Goal: Information Seeking & Learning: Find specific fact

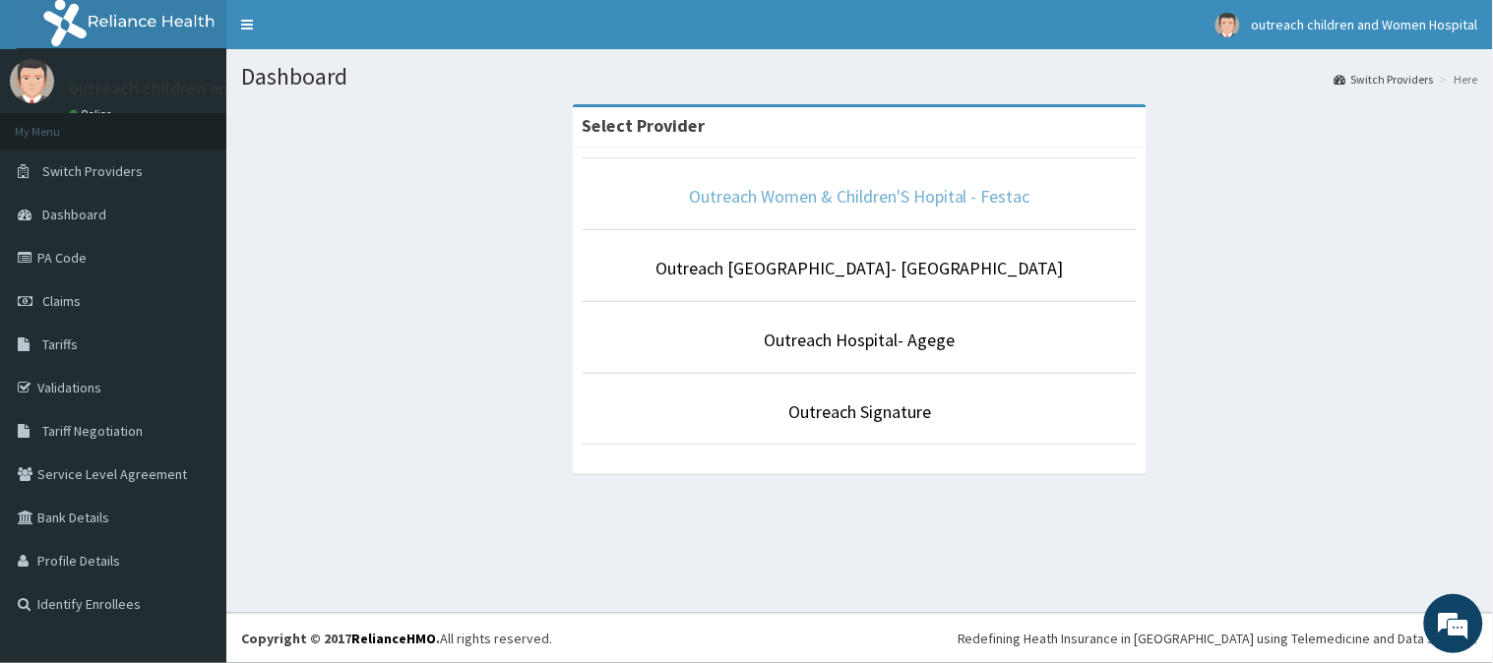
click at [861, 198] on link "Outreach Women & Children'S Hopital - Festac" at bounding box center [859, 196] width 341 height 23
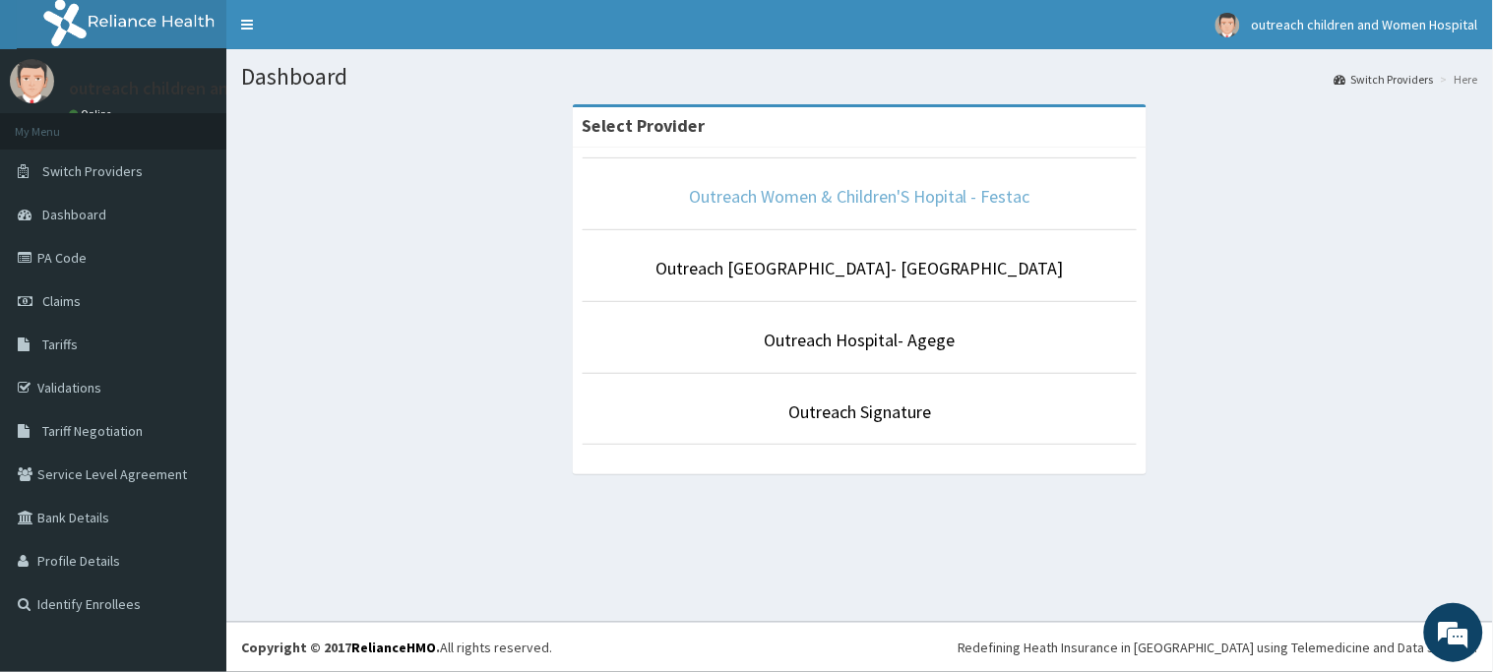
click at [847, 203] on link "Outreach Women & Children'S Hopital - Festac" at bounding box center [859, 196] width 341 height 23
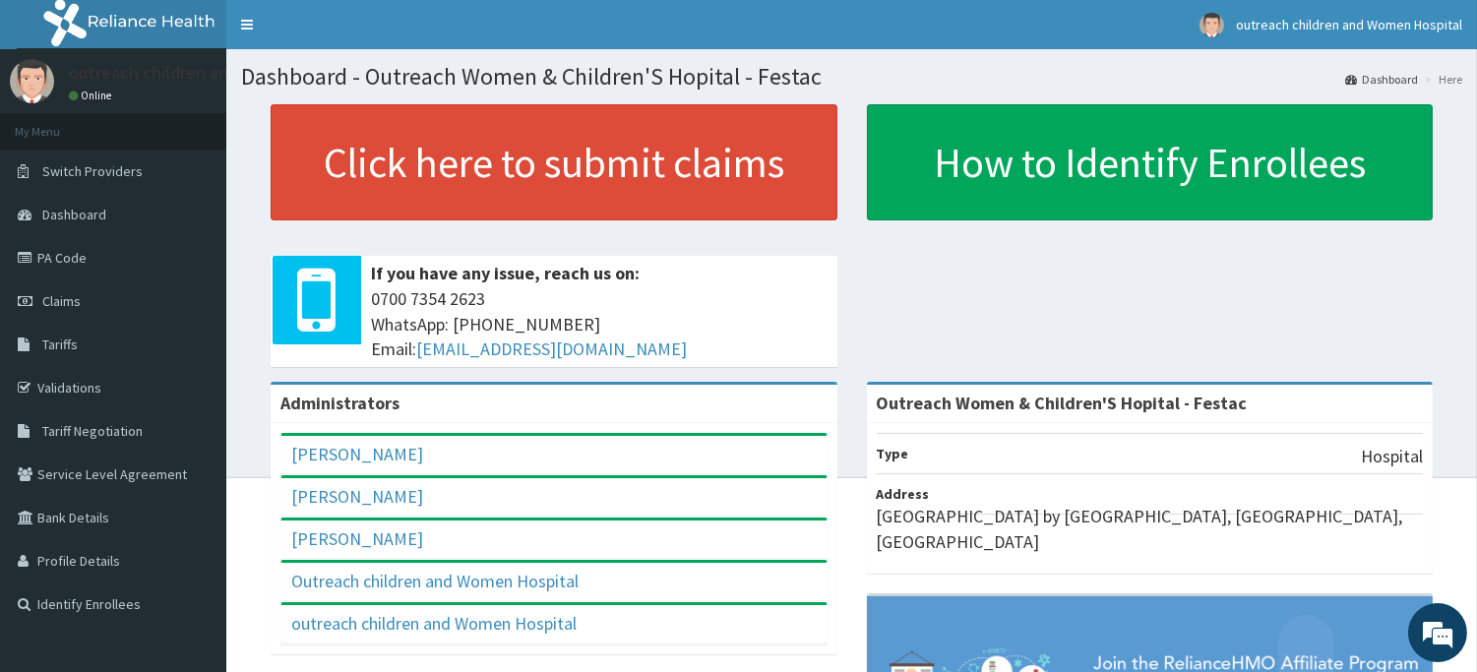
drag, startPoint x: 96, startPoint y: 249, endPoint x: 859, endPoint y: 45, distance: 789.3
click at [98, 249] on link "PA Code" at bounding box center [113, 257] width 226 height 43
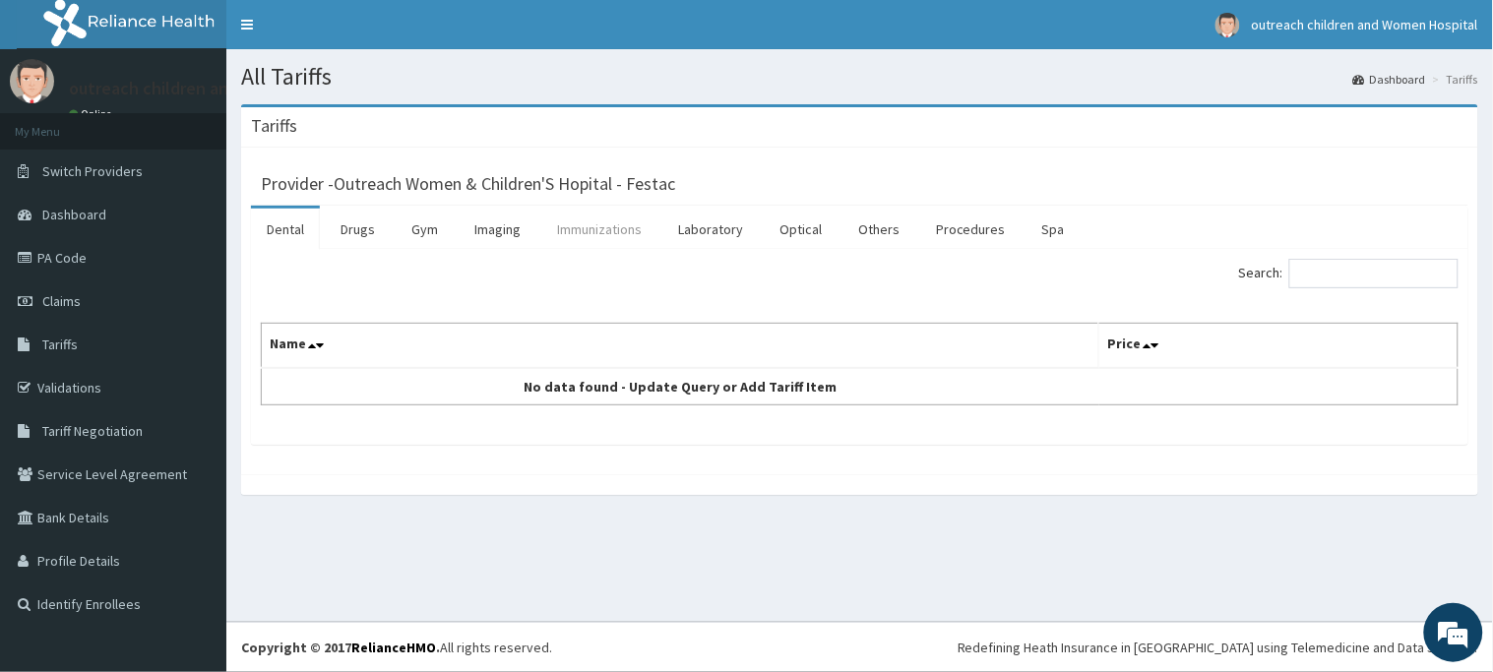
click at [605, 238] on link "Immunizations" at bounding box center [599, 229] width 116 height 41
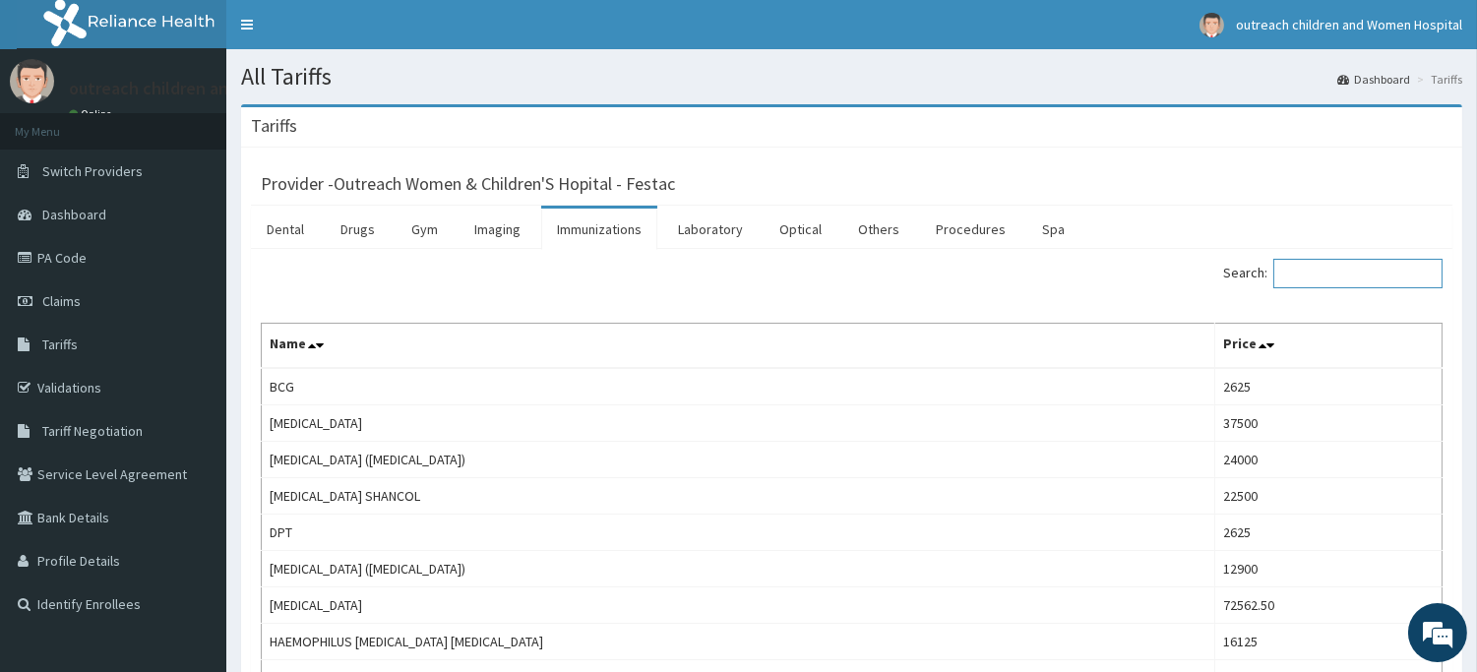
click at [1359, 279] on input "Search:" at bounding box center [1357, 274] width 169 height 30
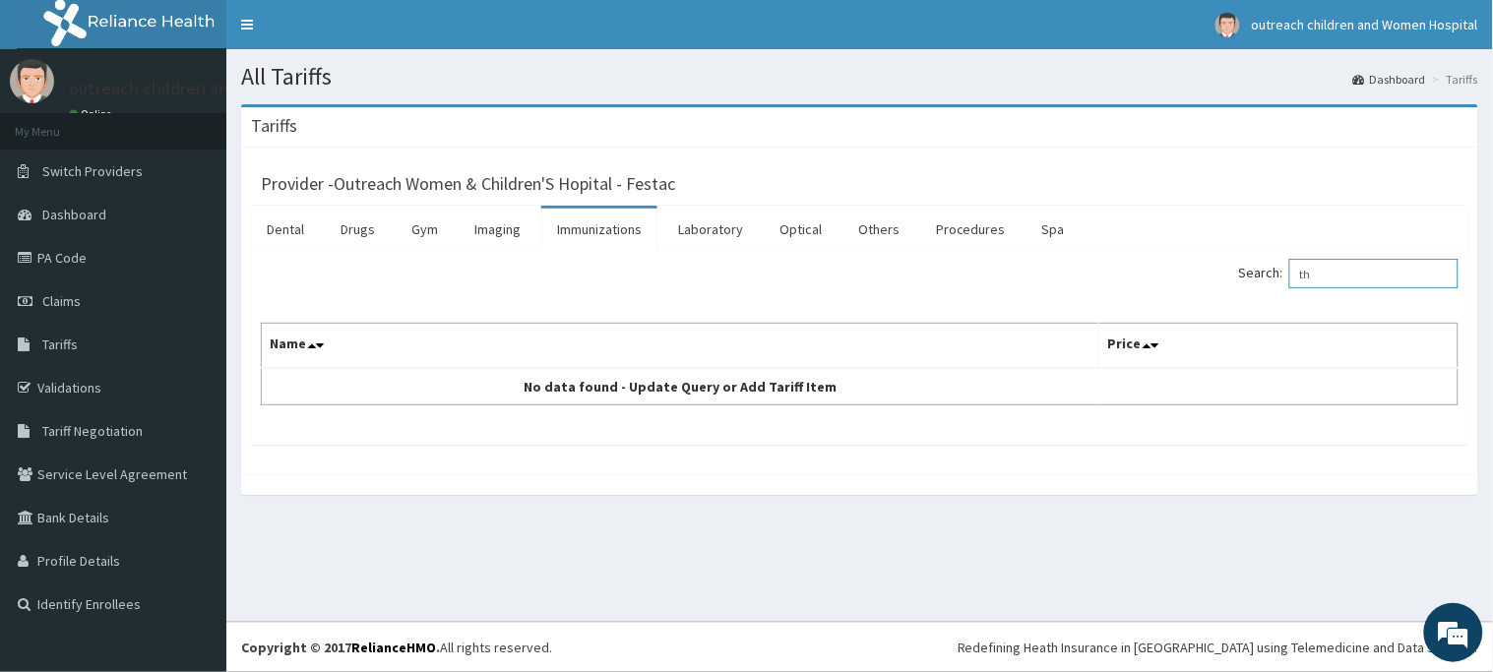
type input "t"
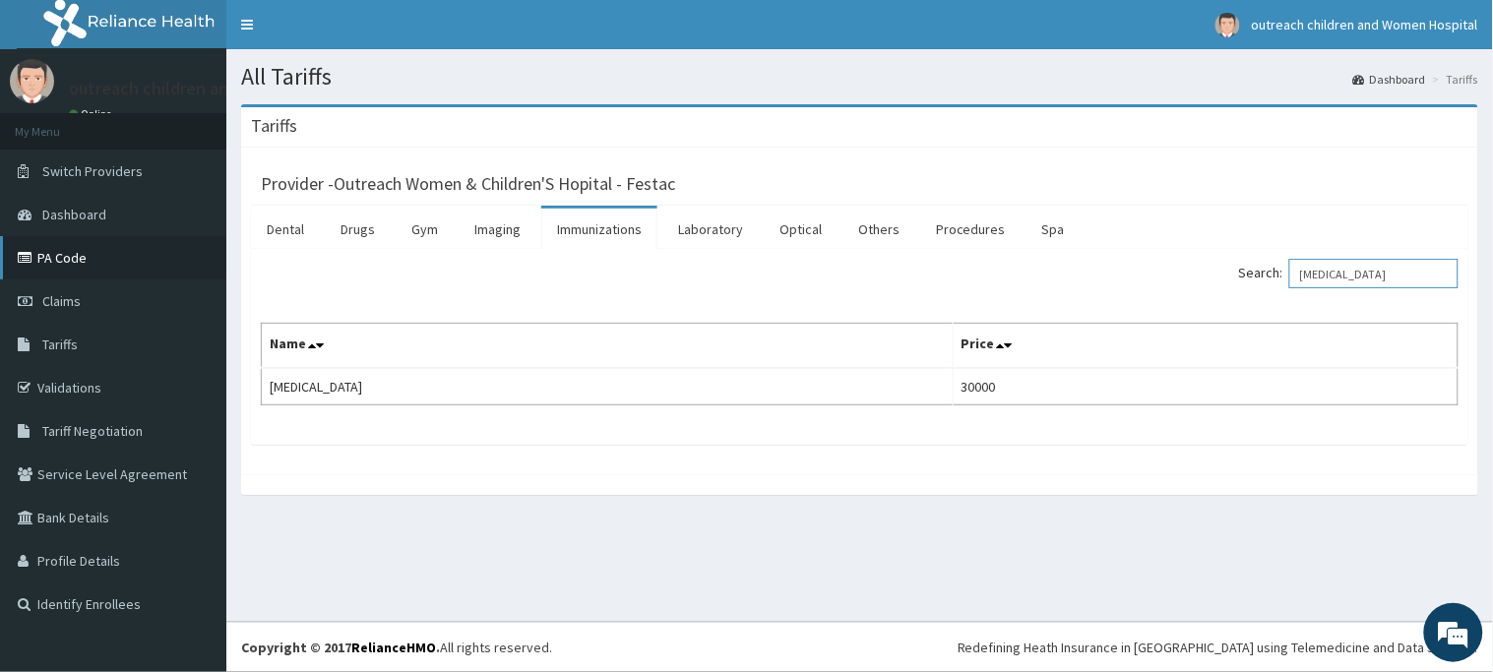
type input "[MEDICAL_DATA]"
click at [51, 250] on link "PA Code" at bounding box center [113, 257] width 226 height 43
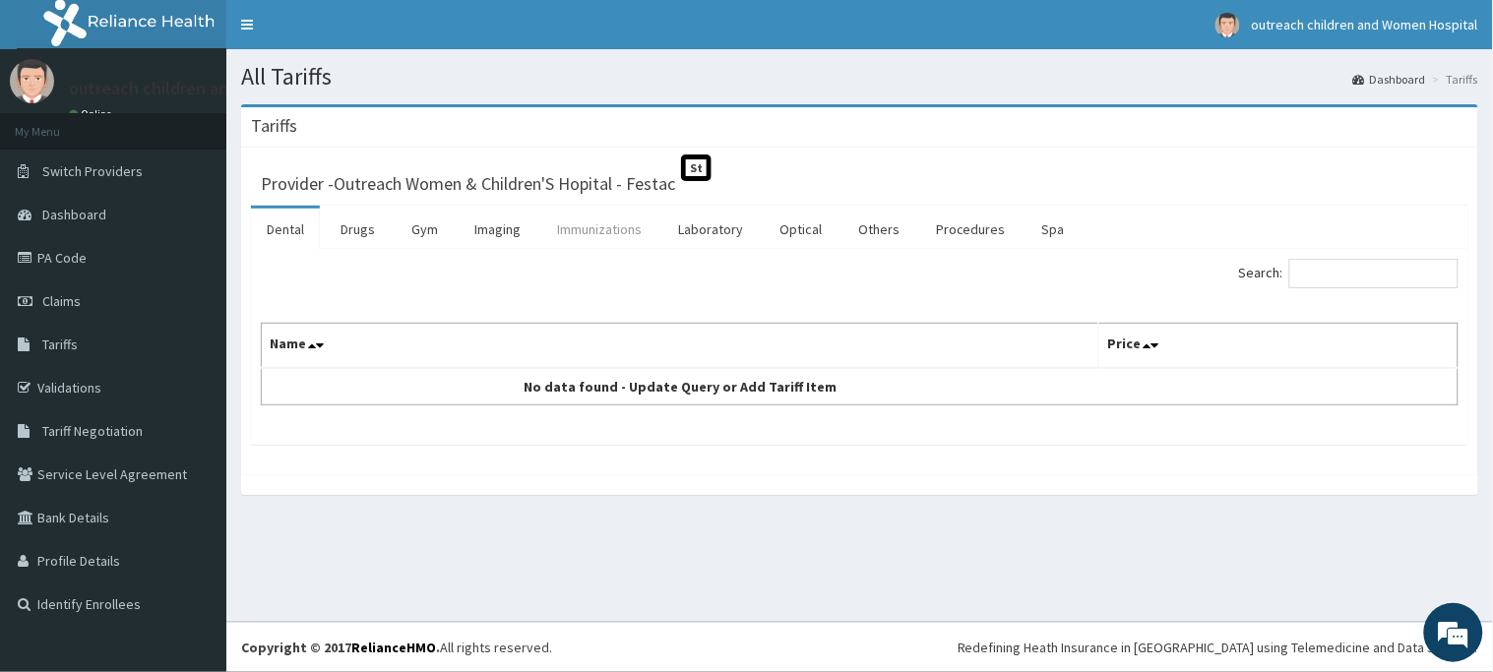
click at [617, 236] on link "Immunizations" at bounding box center [599, 229] width 116 height 41
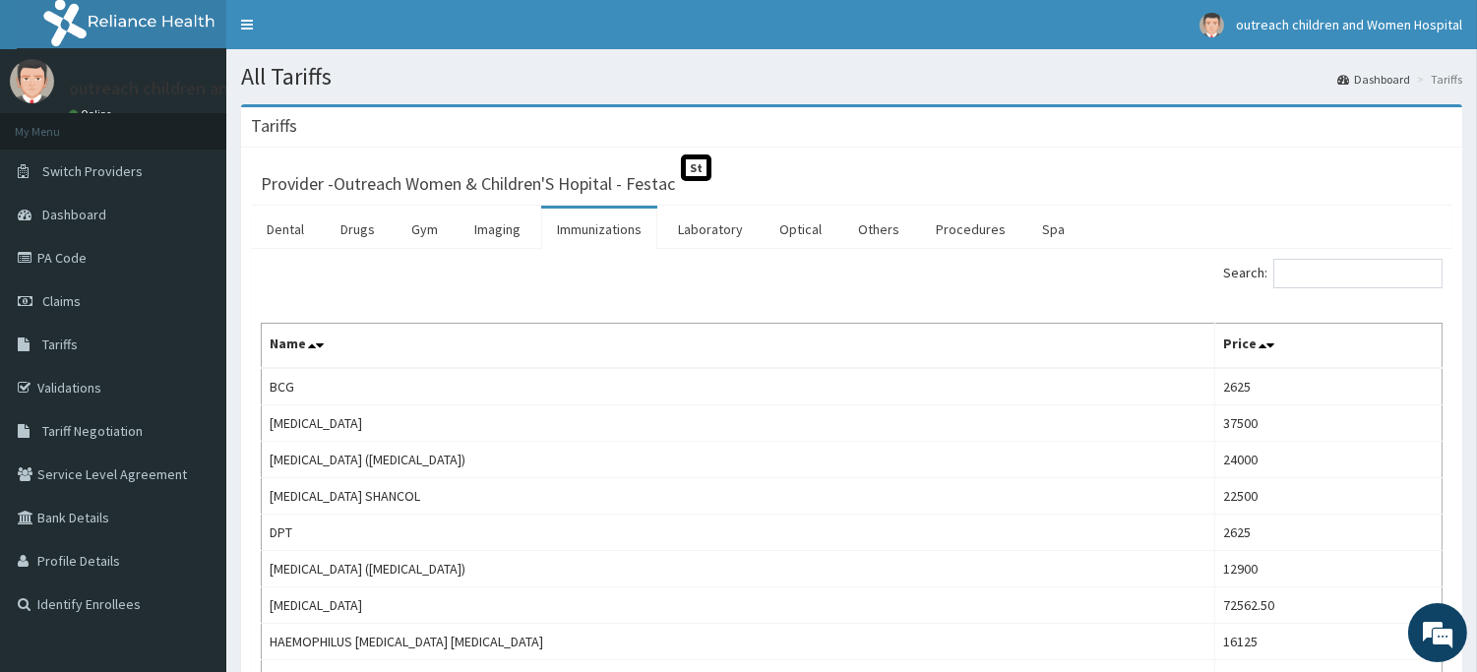
drag, startPoint x: 604, startPoint y: 247, endPoint x: 208, endPoint y: 104, distance: 421.4
drag, startPoint x: 208, startPoint y: 104, endPoint x: 1039, endPoint y: 201, distance: 837.1
click at [964, 171] on div "Provider - Outreach Women & Children'S Hopital - Festac St" at bounding box center [852, 181] width 1182 height 28
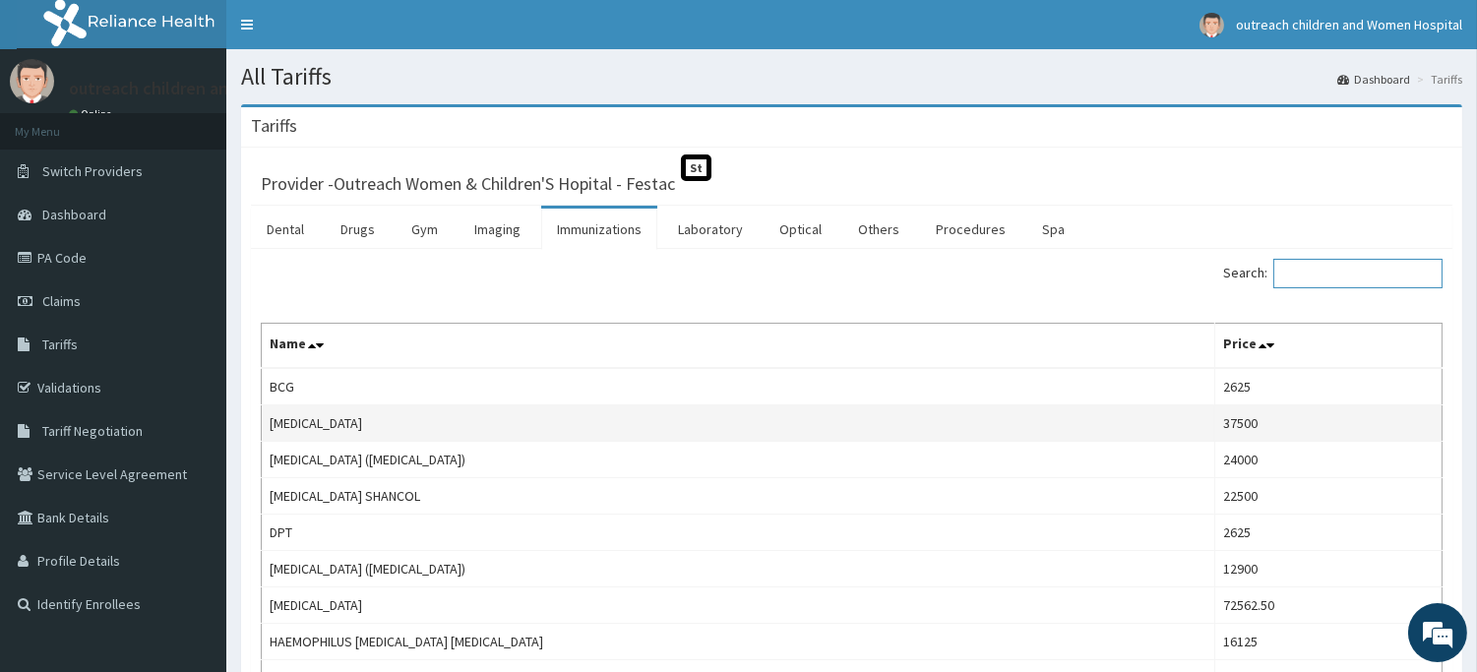
drag, startPoint x: 1316, startPoint y: 274, endPoint x: 1195, endPoint y: 436, distance: 202.5
click at [1311, 272] on input "Search:" at bounding box center [1357, 274] width 169 height 30
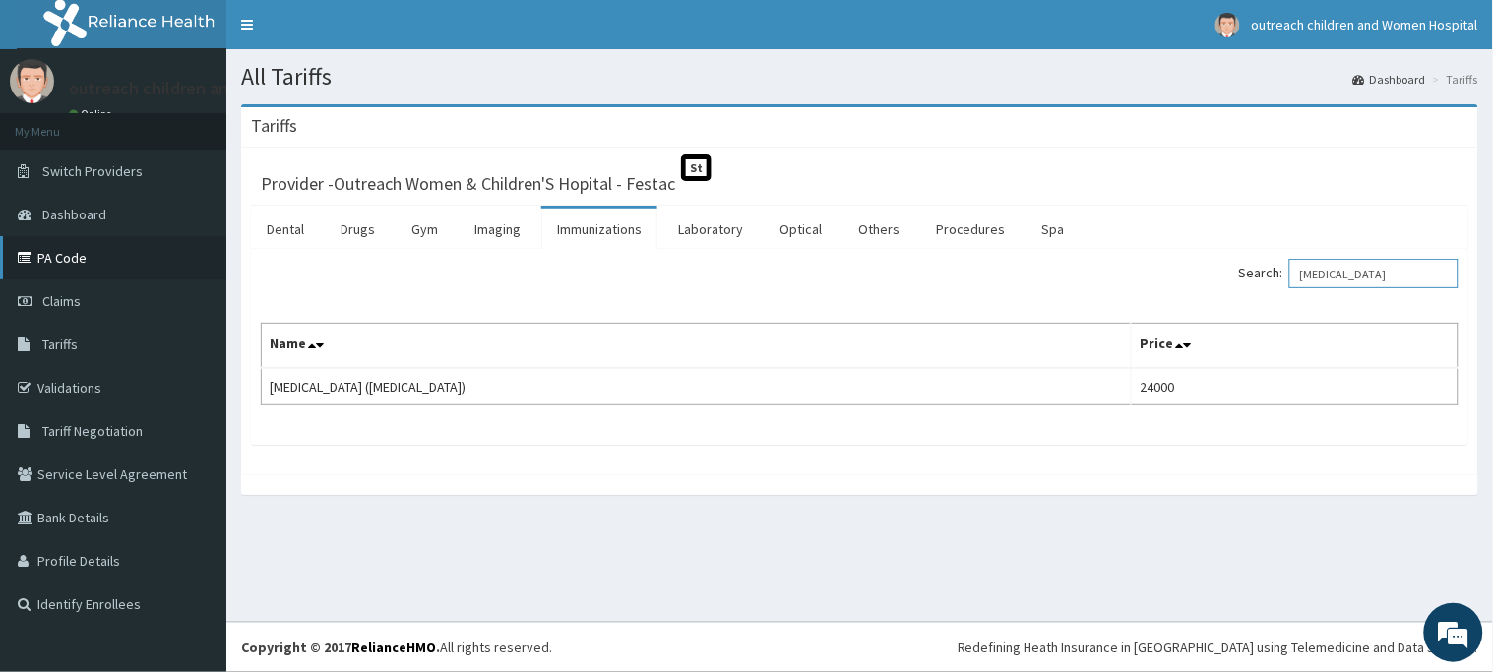
type input "[MEDICAL_DATA]"
click at [73, 258] on link "PA Code" at bounding box center [113, 257] width 226 height 43
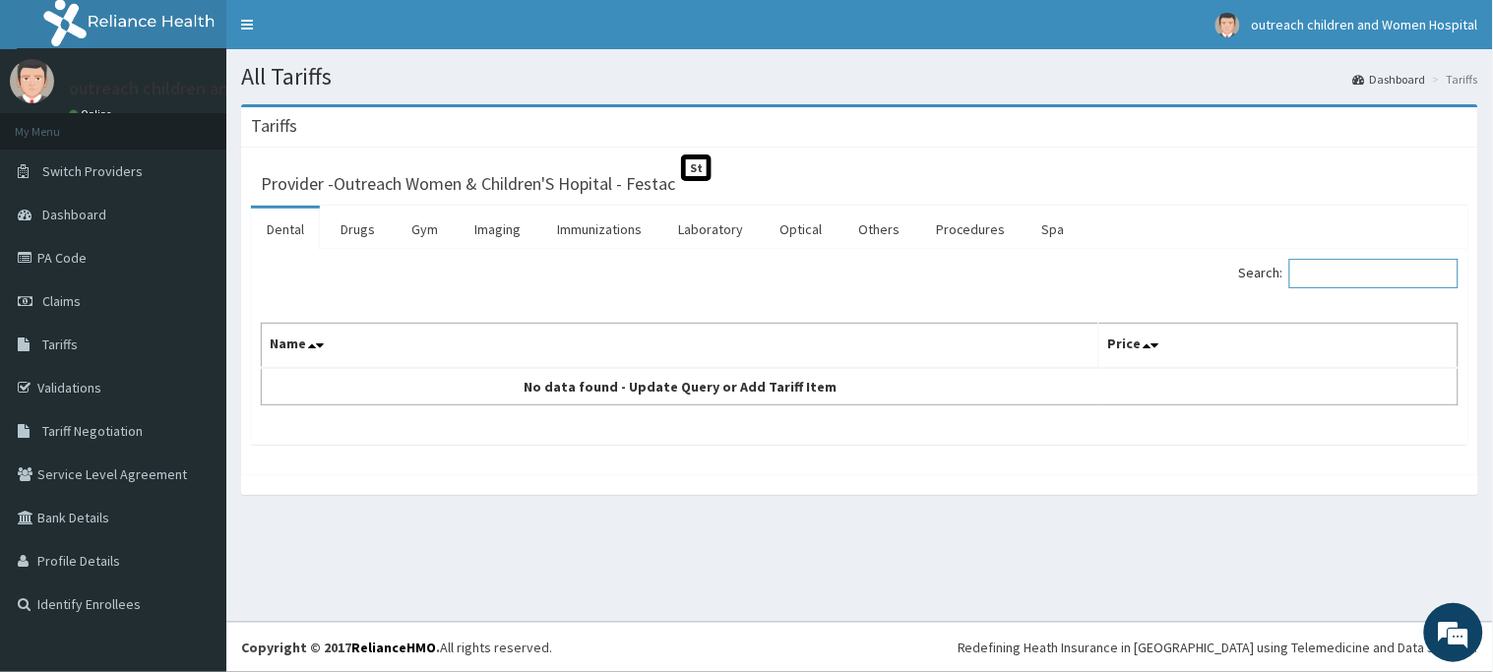
click at [1348, 277] on input "Search:" at bounding box center [1373, 274] width 169 height 30
click at [596, 233] on link "Immunizations" at bounding box center [599, 229] width 116 height 41
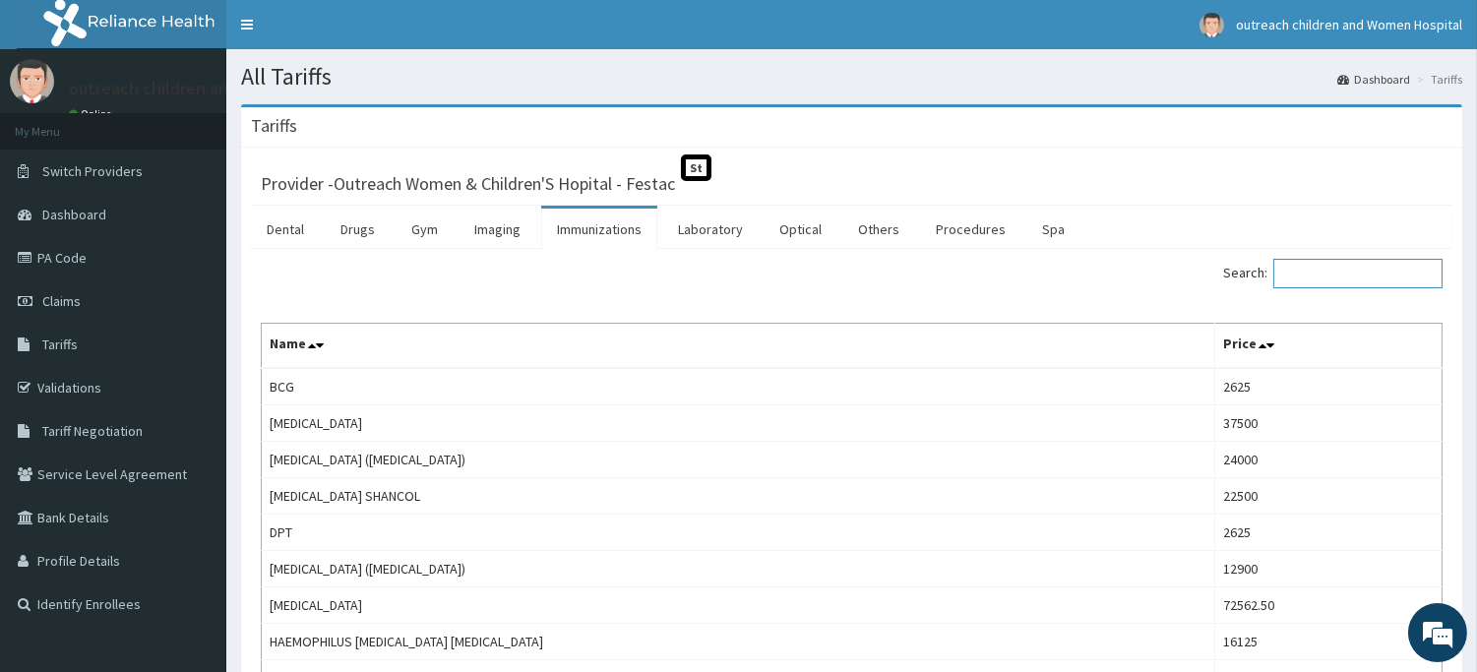
click at [1340, 278] on input "Search:" at bounding box center [1357, 274] width 169 height 30
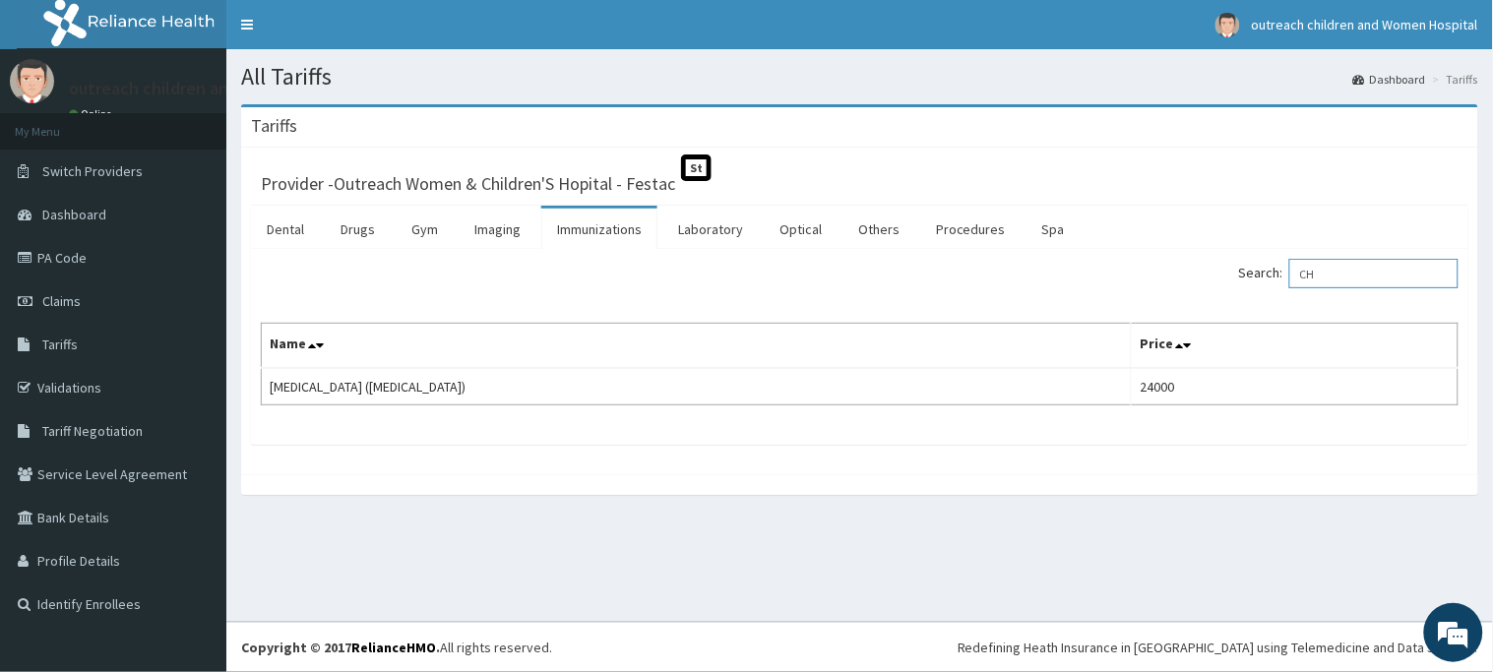
type input "C"
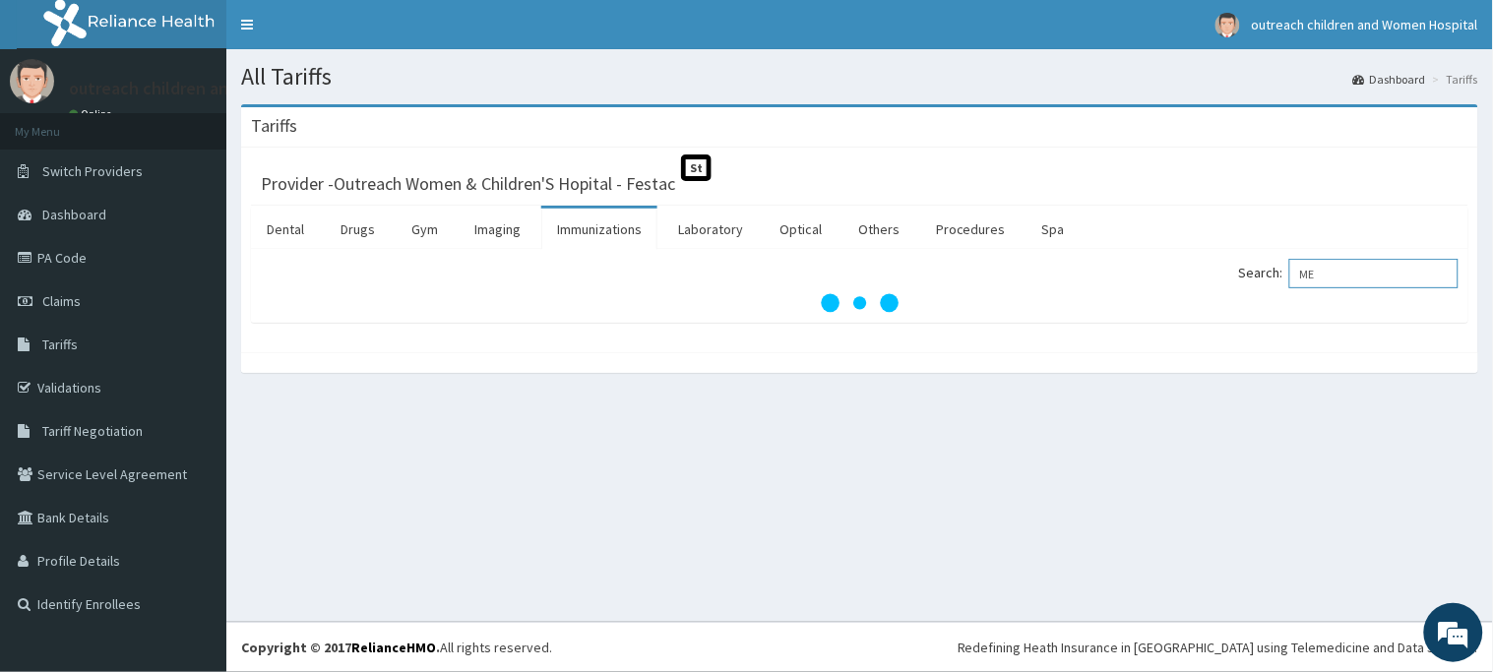
type input "M"
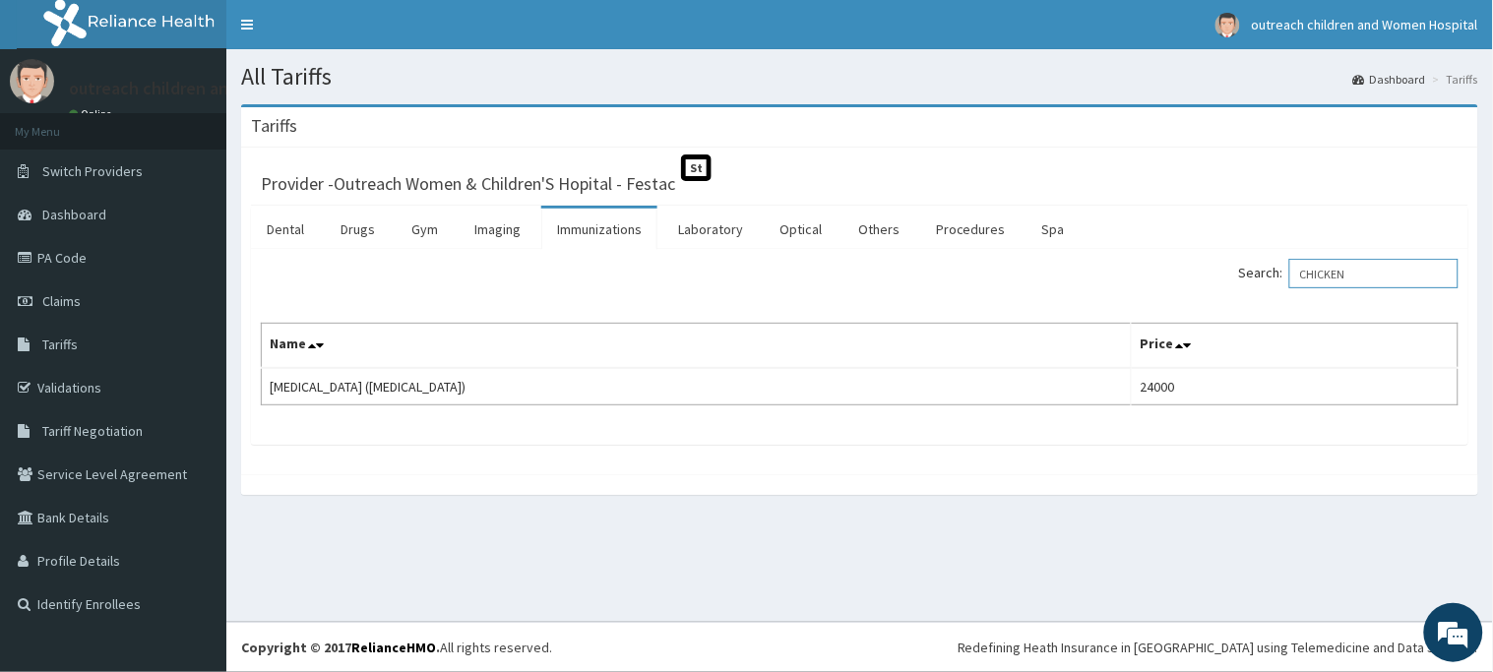
type input "CHICKEN"
